Goal: Task Accomplishment & Management: Use online tool/utility

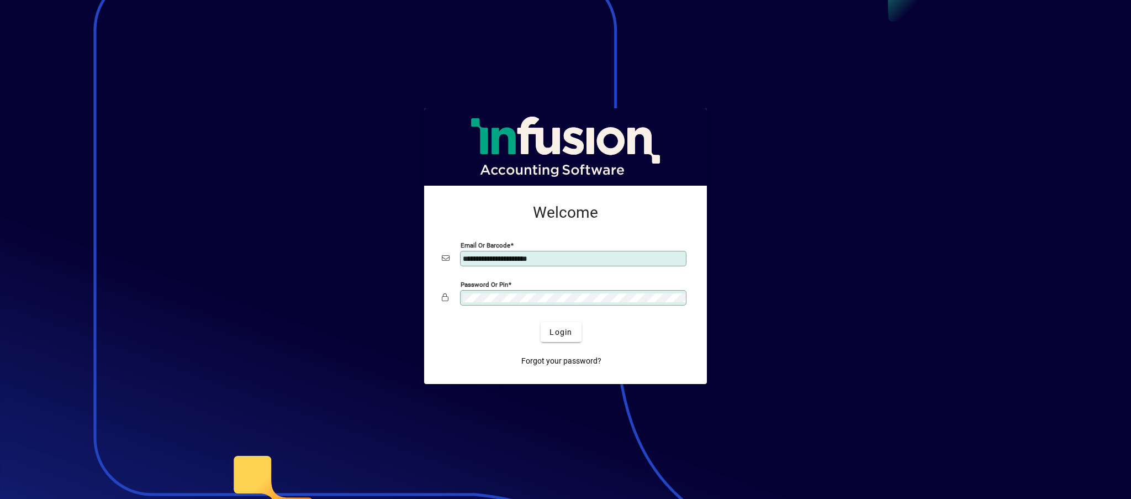
click at [805, 175] on div at bounding box center [565, 249] width 1131 height 499
drag, startPoint x: 144, startPoint y: 128, endPoint x: 134, endPoint y: 124, distance: 11.4
click at [135, 124] on div at bounding box center [565, 249] width 1131 height 499
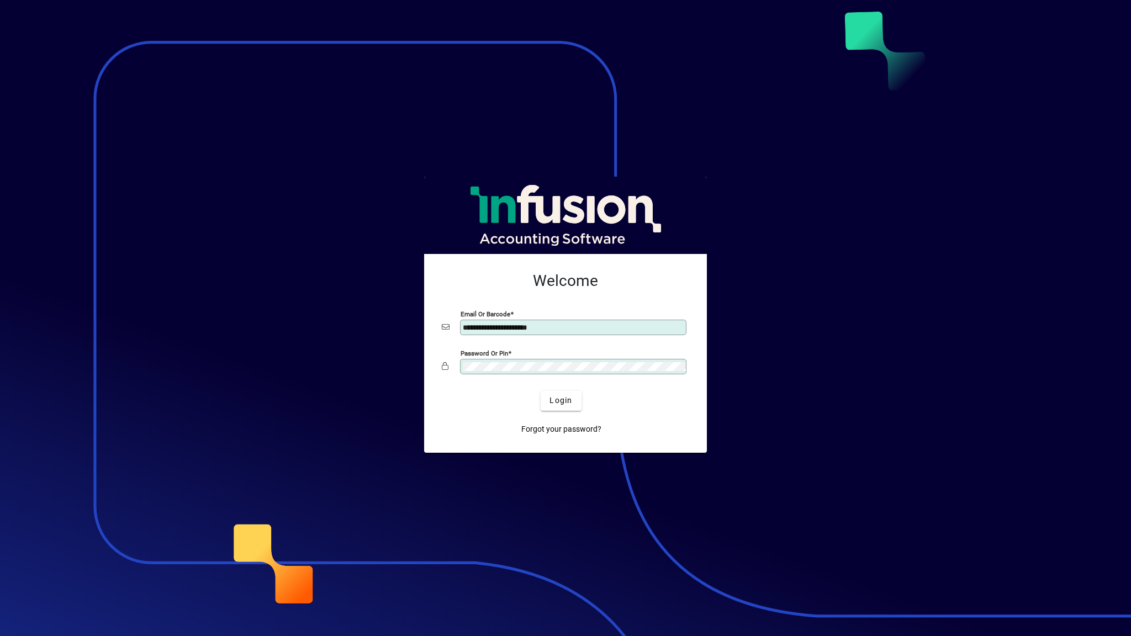
click at [461, 130] on div at bounding box center [565, 318] width 1131 height 636
